Goal: Navigation & Orientation: Find specific page/section

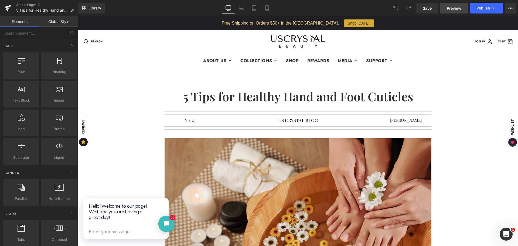
drag, startPoint x: 455, startPoint y: 8, endPoint x: 453, endPoint y: 13, distance: 5.1
click at [455, 8] on span "Preview" at bounding box center [454, 8] width 15 height 6
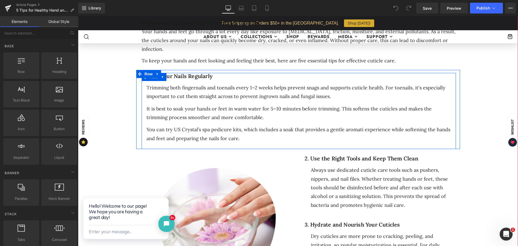
scroll to position [297, 0]
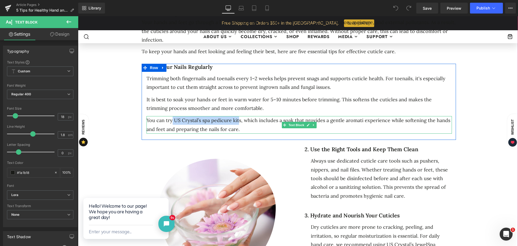
drag, startPoint x: 171, startPoint y: 110, endPoint x: 235, endPoint y: 108, distance: 64.8
click div "You can try US Crystal’s spa pedicure kits, which includes a soak that provides…"
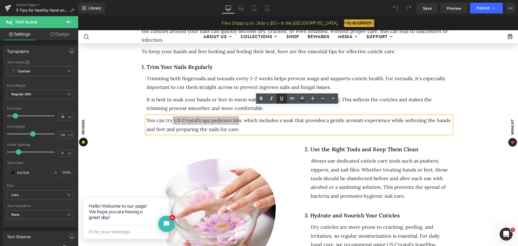
drag, startPoint x: 281, startPoint y: 100, endPoint x: 280, endPoint y: 103, distance: 3.1
click at [281, 100] on icon at bounding box center [281, 98] width 6 height 6
click at [282, 97] on icon at bounding box center [281, 98] width 6 height 6
click at [290, 98] on icon at bounding box center [292, 98] width 6 height 6
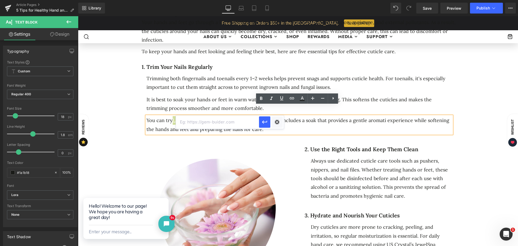
click at [192, 124] on input "text" at bounding box center [217, 121] width 83 height 13
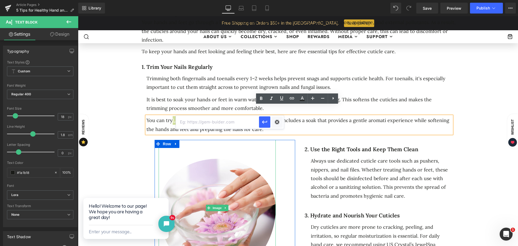
paste input "[URL][DOMAIN_NAME]"
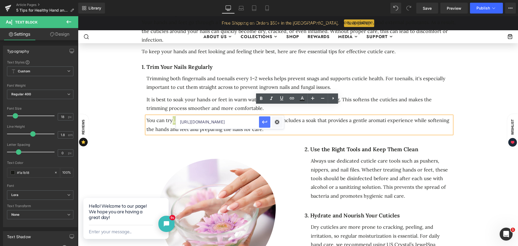
click at [264, 121] on icon "button" at bounding box center [264, 122] width 5 height 3
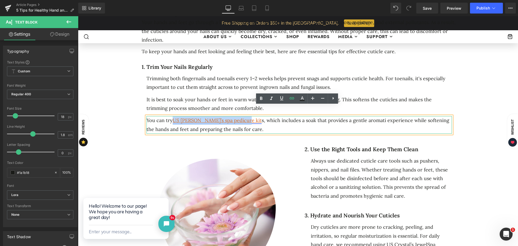
click link "US [PERSON_NAME]’s spa pedicure kit"
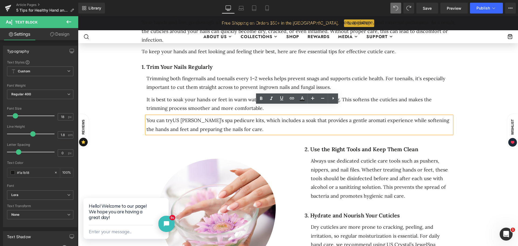
click div "You can try US Crystal’s spa pedicure kit s, which includes a soak that provide…"
drag, startPoint x: 172, startPoint y: 110, endPoint x: 237, endPoint y: 111, distance: 65.0
click div "You can try US Crystal’s spa pedicure kit s, which includes a soak that provide…"
drag, startPoint x: 291, startPoint y: 98, endPoint x: 291, endPoint y: 103, distance: 4.9
click at [291, 98] on icon at bounding box center [292, 98] width 5 height 2
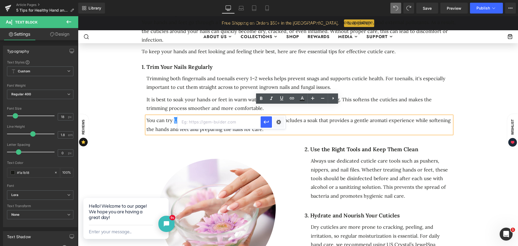
click at [205, 122] on input "text" at bounding box center [219, 121] width 83 height 13
paste input "[URL][DOMAIN_NAME]"
type input "[URL][DOMAIN_NAME]"
click at [266, 122] on icon "button" at bounding box center [266, 122] width 5 height 3
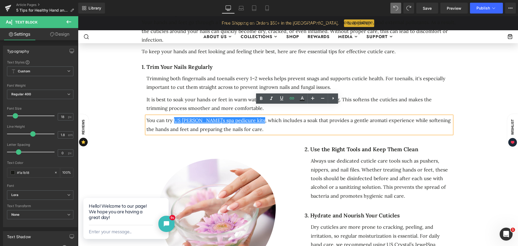
scroll to position [0, 0]
click div "5 Tips for Healthy Hand and Foot Cuticles Heading Separator Separator No. 25 Te…"
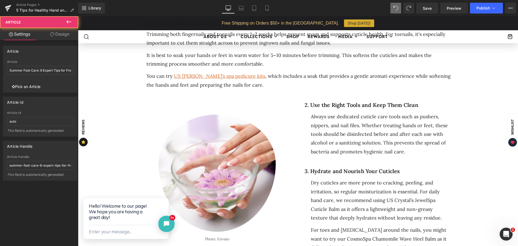
scroll to position [351, 0]
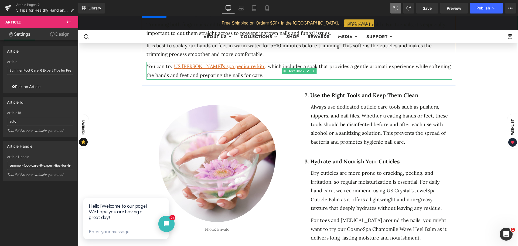
click div "You can try US Crystal’s spa pedicure kit s , which includes a soak that provid…"
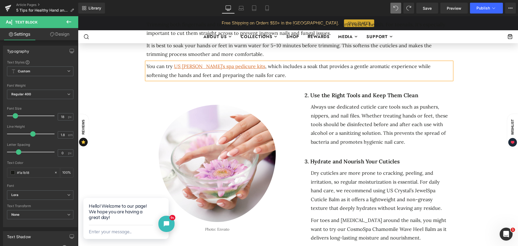
click div "5 Tips for Healthy Hand and Foot Cuticles Heading Separator Separator No. 25 Te…"
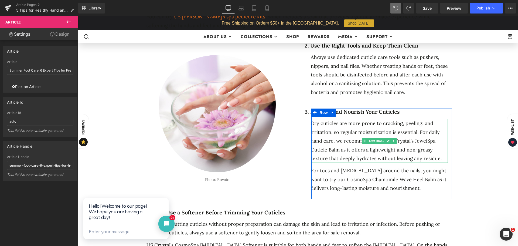
scroll to position [405, 0]
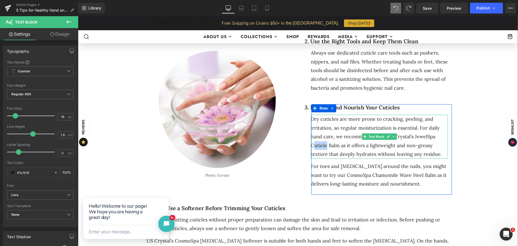
drag, startPoint x: 324, startPoint y: 135, endPoint x: 311, endPoint y: 134, distance: 13.0
click div "Dry cuticles are more prone to cracking, peeling, and irritation, so regular mo…"
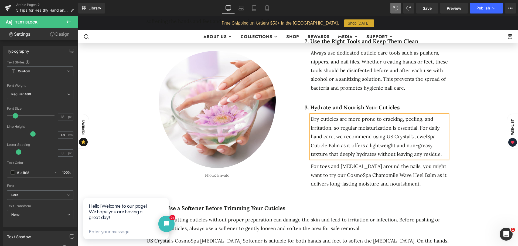
click div "Dry cuticles are more prone to cracking, peeling, and irritation, so regular mo…"
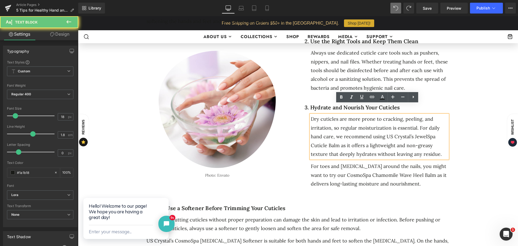
click div "Dry cuticles are more prone to cracking, peeling, and irritation, so regular mo…"
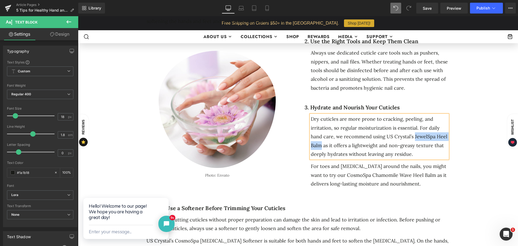
drag, startPoint x: 412, startPoint y: 127, endPoint x: 225, endPoint y: 186, distance: 196.5
click div "Dry cuticles are more prone to cracking, peeling, and irritation, so regular mo…"
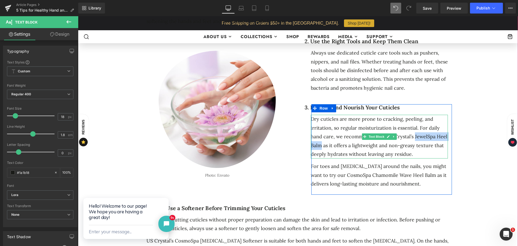
click div "Dry cuticles are more prone to cracking, peeling, and irritation, so regular mo…"
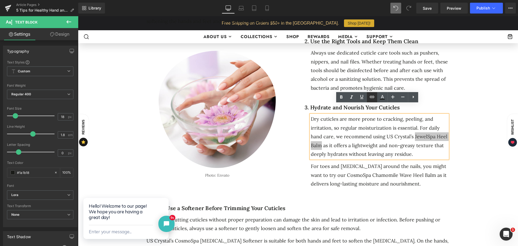
drag, startPoint x: 374, startPoint y: 97, endPoint x: 374, endPoint y: 101, distance: 4.1
click at [374, 97] on icon at bounding box center [372, 97] width 5 height 2
click at [368, 145] on input "text" at bounding box center [379, 146] width 83 height 13
paste input "[URL][DOMAIN_NAME]"
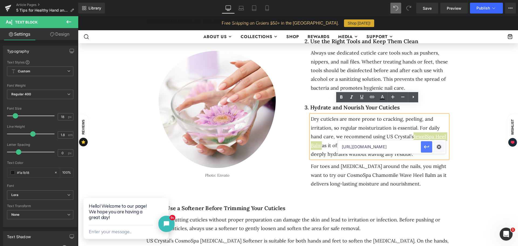
type input "[URL][DOMAIN_NAME]"
click at [426, 147] on icon "button" at bounding box center [426, 146] width 5 height 3
click div "5 Tips for Healthy Hand and Foot Cuticles Heading Separator Separator No. 25 Te…"
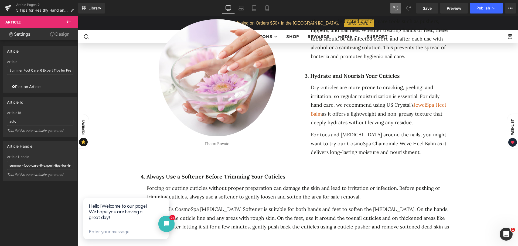
scroll to position [459, 0]
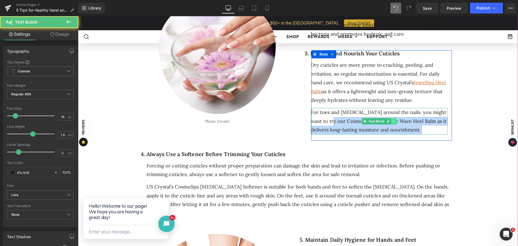
drag, startPoint x: 370, startPoint y: 110, endPoint x: 389, endPoint y: 111, distance: 18.6
click div "For toes and [MEDICAL_DATA] around the nails, you might want to try our CosmoSp…"
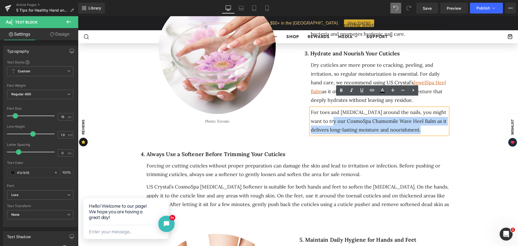
click div "5 Tips for Healthy Hand and Foot Cuticles Heading Separator Separator No. 25 Te…"
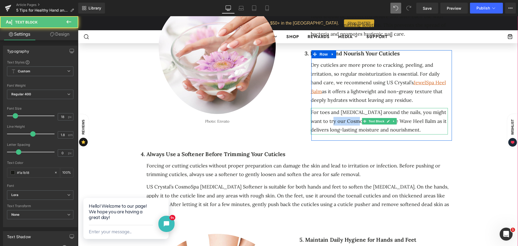
drag, startPoint x: 318, startPoint y: 110, endPoint x: 389, endPoint y: 138, distance: 75.9
click div "For toes and [MEDICAL_DATA] around the nails, you might want to try our CosmoSp…"
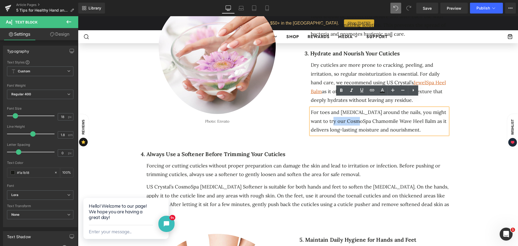
drag, startPoint x: 468, startPoint y: 150, endPoint x: 428, endPoint y: 131, distance: 44.1
click div "5 Tips for Healthy Hand and Foot Cuticles Heading Separator Separator No. 25 Te…"
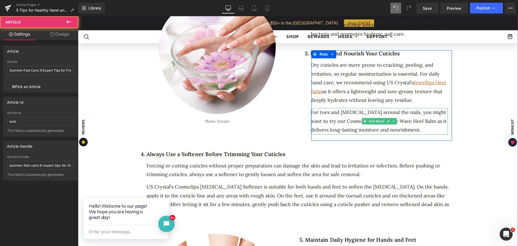
click div "For toes and [MEDICAL_DATA] around the nails, you might want to try our CosmoSp…"
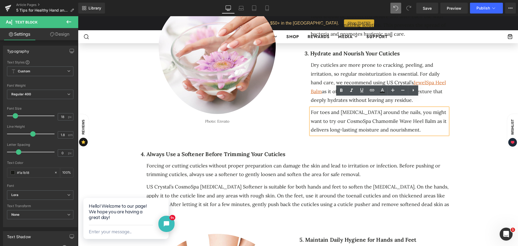
click div "For toes and [MEDICAL_DATA] around the nails, you might want to try our CosmoSp…"
drag, startPoint x: 404, startPoint y: 112, endPoint x: 318, endPoint y: 110, distance: 86.1
click div "For toes and [MEDICAL_DATA] around the nails, you might want to try our CosmoSp…"
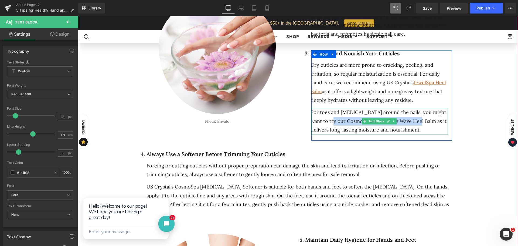
click div "For toes and [MEDICAL_DATA] around the nails, you might want to try our CosmoSp…"
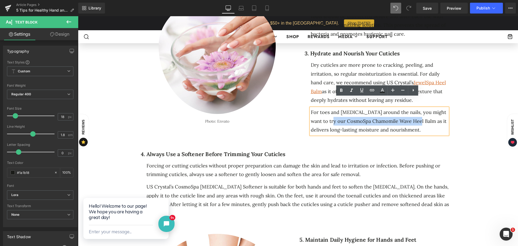
drag, startPoint x: 405, startPoint y: 111, endPoint x: 319, endPoint y: 111, distance: 86.6
click div "For toes and [MEDICAL_DATA] around the nails, you might want to try our CosmoSp…"
click at [371, 89] on icon at bounding box center [372, 90] width 6 height 6
click at [368, 121] on input "text" at bounding box center [376, 122] width 83 height 13
paste input "[URL][DOMAIN_NAME]"
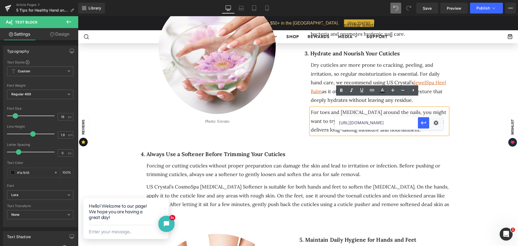
scroll to position [0, 58]
type input "[URL][DOMAIN_NAME]"
click at [424, 122] on icon "button" at bounding box center [423, 123] width 6 height 6
click div "5 Tips for Healthy Hand and Foot Cuticles Heading Separator Separator No. 25 Te…"
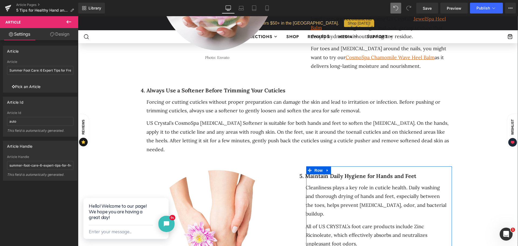
scroll to position [513, 0]
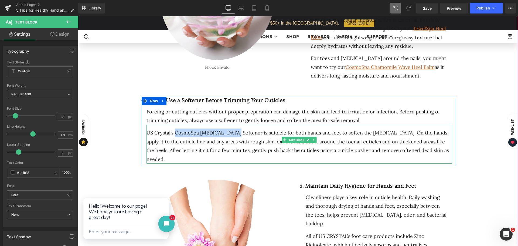
drag, startPoint x: 180, startPoint y: 122, endPoint x: 173, endPoint y: 123, distance: 7.3
click div "US Crystal’s CosmoSpa [MEDICAL_DATA] Softener is suitable for both hands and fe…"
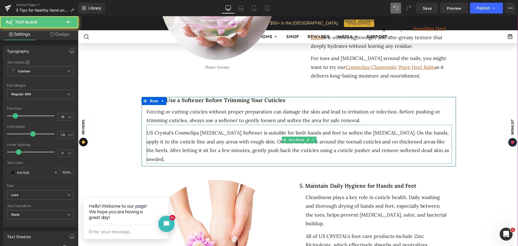
click div "US Crystal’s CosmoSpa [MEDICAL_DATA] Softener is suitable for both hands and fe…"
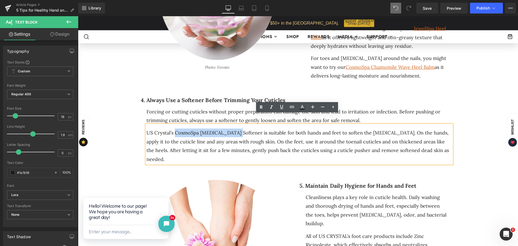
drag, startPoint x: 231, startPoint y: 123, endPoint x: 172, endPoint y: 122, distance: 58.8
click div "US Crystal’s CosmoSpa [MEDICAL_DATA] Softener is suitable for both hands and fe…"
click at [281, 107] on icon at bounding box center [281, 107] width 3 height 4
click at [280, 109] on icon at bounding box center [281, 107] width 3 height 4
click at [291, 107] on icon at bounding box center [292, 107] width 6 height 6
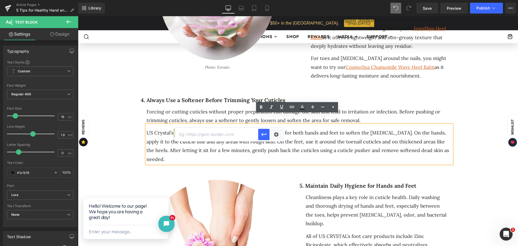
click at [208, 135] on input "text" at bounding box center [216, 134] width 83 height 13
paste input "[URL][DOMAIN_NAME]"
type input "[URL][DOMAIN_NAME]"
click at [267, 132] on button "button" at bounding box center [263, 134] width 11 height 11
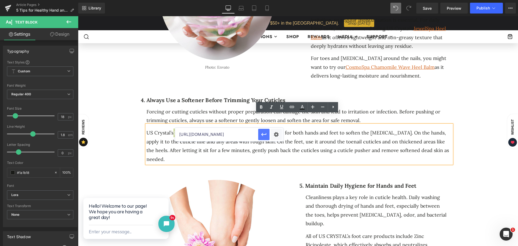
scroll to position [0, 0]
click div "5 Tips for Healthy Hand and Foot Cuticles Heading Separator Separator No. 25 Te…"
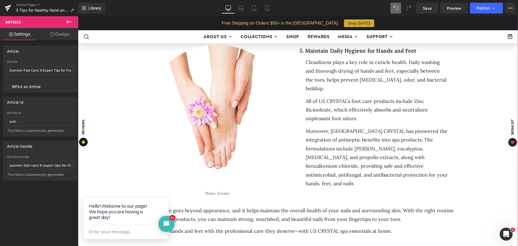
scroll to position [621, 0]
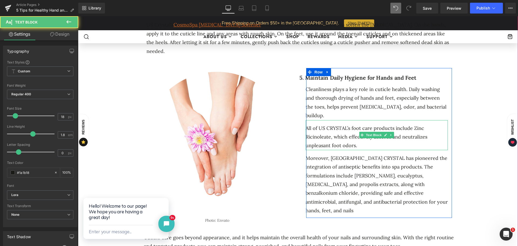
click div "All of US CRYSTAL’s foot care products include Zinc Ricinoleate, which effectiv…"
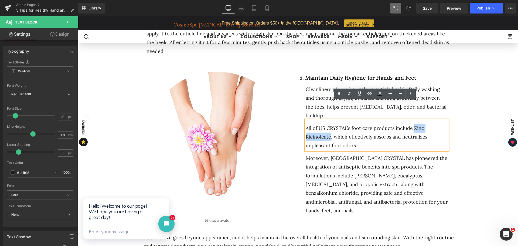
drag, startPoint x: 409, startPoint y: 109, endPoint x: 328, endPoint y: 118, distance: 81.8
click div "All of US CRYSTAL’s foot care products include Zinc Ricinoleate, which effectiv…"
click at [371, 94] on icon at bounding box center [369, 93] width 6 height 6
click at [362, 133] on input "text" at bounding box center [376, 129] width 83 height 13
paste input "[URL][DOMAIN_NAME]"
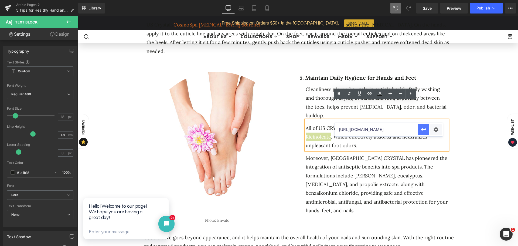
scroll to position [0, 42]
type input "[URL][DOMAIN_NAME]"
click at [422, 128] on icon "button" at bounding box center [423, 129] width 6 height 6
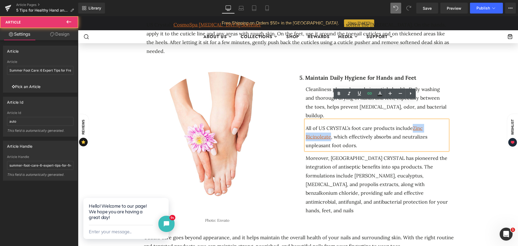
click div "5 Tips for Healthy Hand and Foot Cuticles Heading Separator Separator No. 25 Te…"
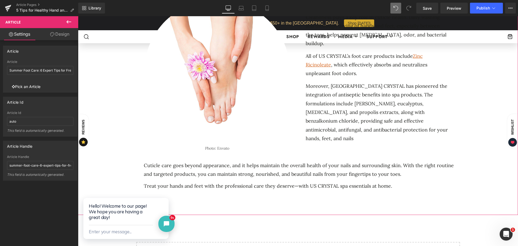
scroll to position [702, 0]
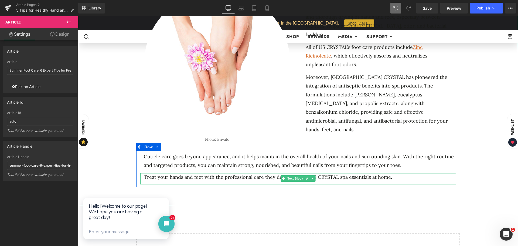
drag, startPoint x: 375, startPoint y: 155, endPoint x: 336, endPoint y: 159, distance: 38.5
click p "Treat your hands and feet with the professional care they deserve—with US CRYST…"
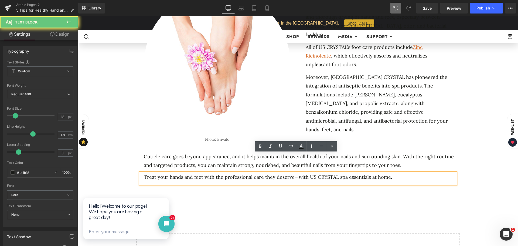
click p "Treat your hands and feet with the professional care they deserve—with US CRYST…"
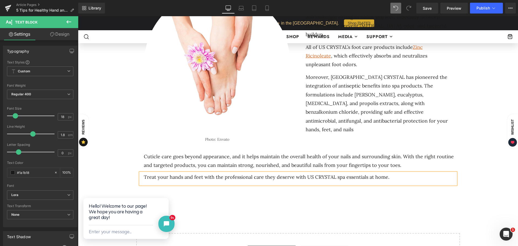
click div "5 Tips for Healthy Hand and Foot Cuticles Heading Separator Separator No. 25 Te…"
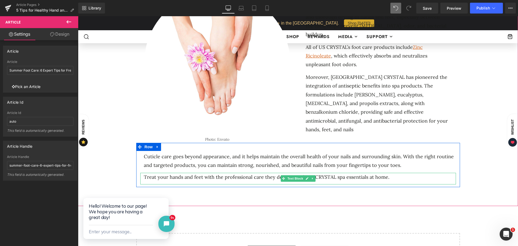
click p "Treat your hands and feet with the professional care they deserve with US CRYST…"
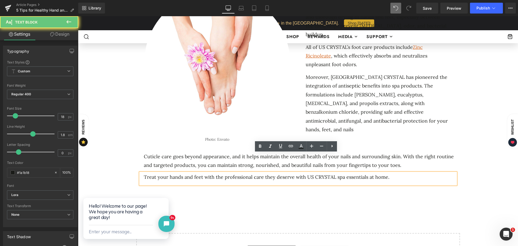
click p "Treat your hands and feet with the professional care they deserve with US CRYST…"
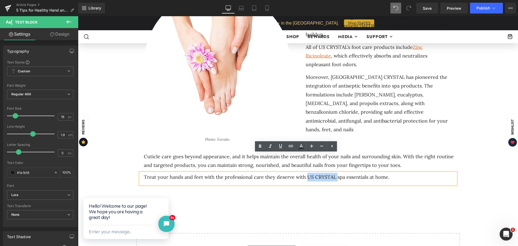
drag, startPoint x: 331, startPoint y: 158, endPoint x: 304, endPoint y: 156, distance: 26.3
click p "Treat your hands and feet with the professional care they deserve with US CRYST…"
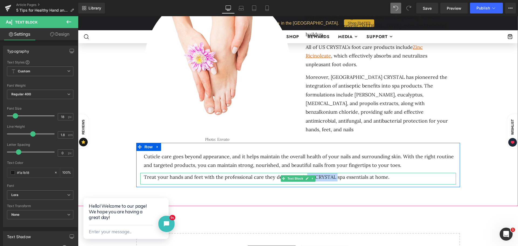
click p "Treat your hands and feet with the professional care they deserve with US CRYST…"
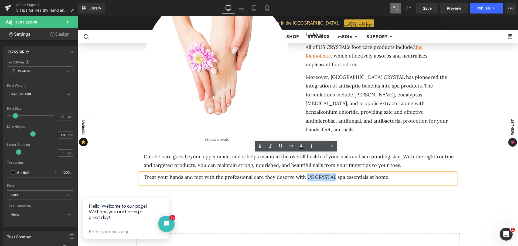
drag, startPoint x: 330, startPoint y: 159, endPoint x: 302, endPoint y: 156, distance: 28.2
click p "Treat your hands and feet with the professional care they deserve with US CRYST…"
click at [293, 145] on icon at bounding box center [291, 146] width 6 height 6
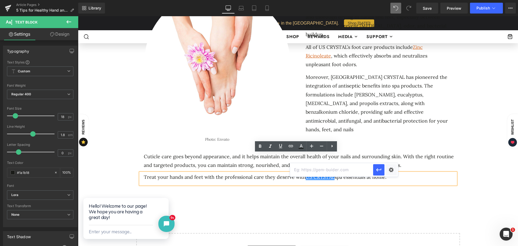
drag, startPoint x: 308, startPoint y: 170, endPoint x: 327, endPoint y: 174, distance: 18.5
click at [308, 170] on input "text" at bounding box center [331, 169] width 83 height 13
paste input "[URL][DOMAIN_NAME]"
type input "[URL][DOMAIN_NAME]"
drag, startPoint x: 380, startPoint y: 167, endPoint x: 377, endPoint y: 149, distance: 17.4
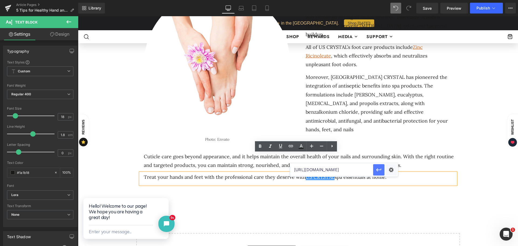
click at [380, 167] on icon "button" at bounding box center [379, 169] width 6 height 6
click div "5 Tips for Healthy Hand and Foot Cuticles Heading Separator Separator No. 25 Te…"
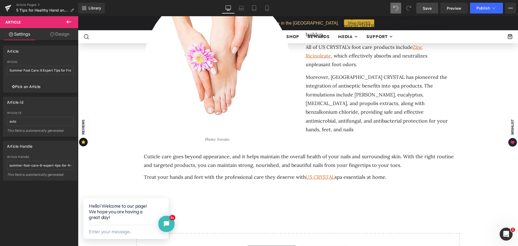
click at [427, 11] on span "Save" at bounding box center [427, 8] width 9 height 6
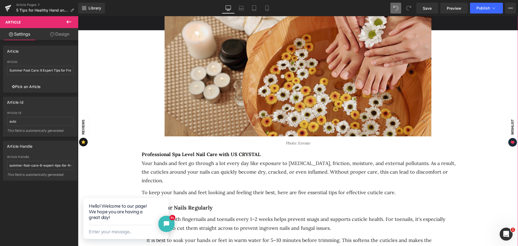
scroll to position [108, 0]
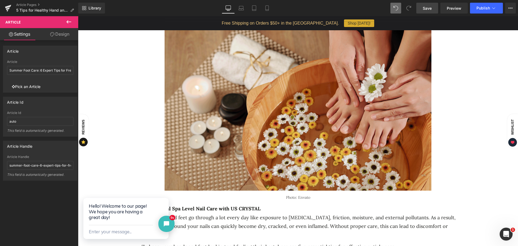
click at [428, 8] on span "Save" at bounding box center [427, 8] width 9 height 6
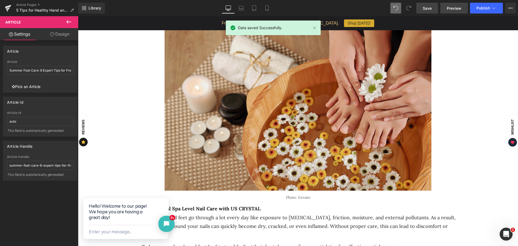
click at [449, 6] on span "Preview" at bounding box center [454, 8] width 15 height 6
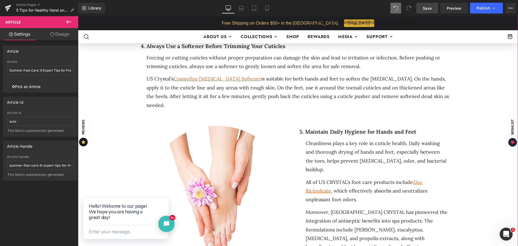
scroll to position [621, 0]
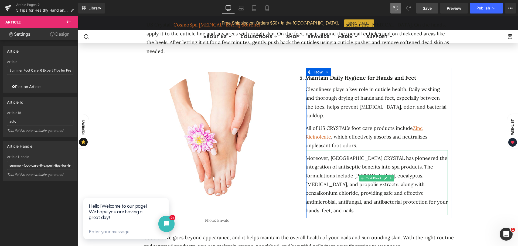
click div "Moreover, [GEOGRAPHIC_DATA] CRYSTAL has pioneered the integration of antiseptic…"
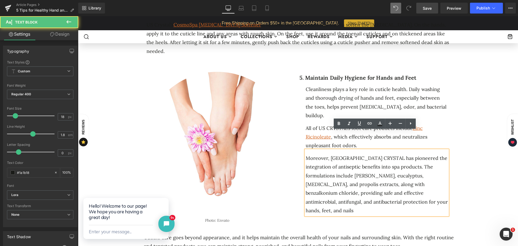
click div "Moreover, [GEOGRAPHIC_DATA] CRYSTAL has pioneered the integration of antiseptic…"
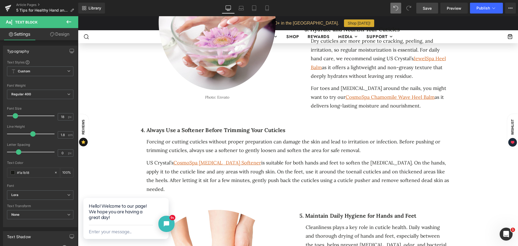
scroll to position [432, 0]
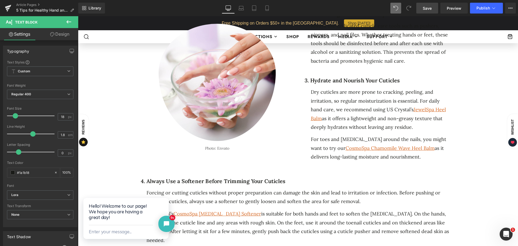
click at [431, 12] on link "Save" at bounding box center [427, 8] width 22 height 11
